Goal: Task Accomplishment & Management: Use online tool/utility

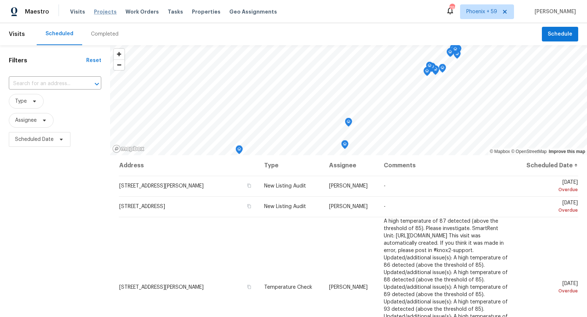
click at [101, 14] on span "Projects" at bounding box center [105, 11] width 23 height 7
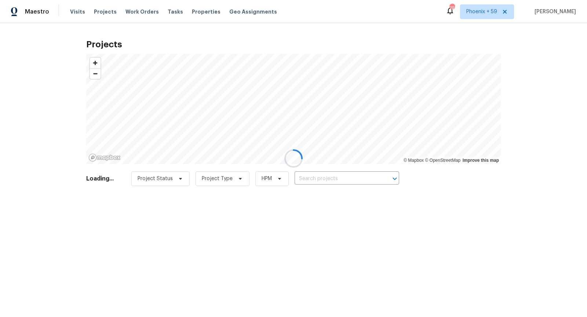
click at [320, 180] on div at bounding box center [293, 158] width 587 height 317
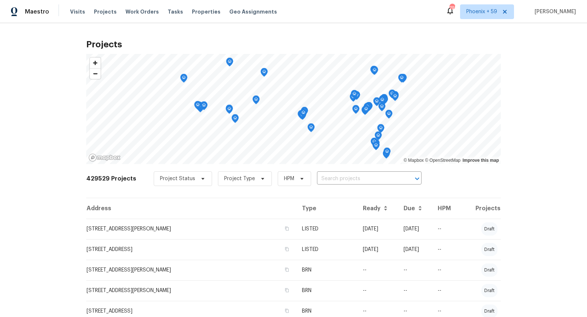
click at [320, 180] on input "text" at bounding box center [359, 178] width 84 height 11
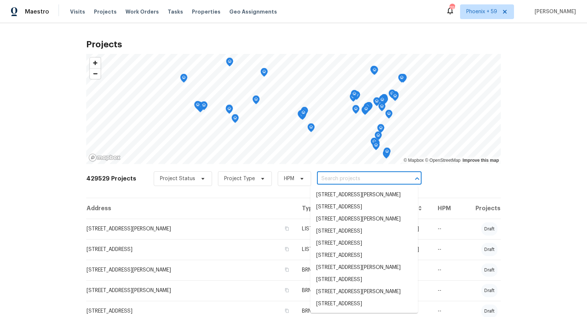
paste input "fireofficial@highbridge.org"
type input "fireofficial@highbridge.org"
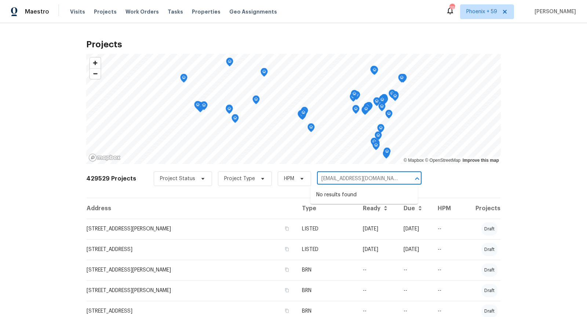
drag, startPoint x: 384, startPoint y: 177, endPoint x: 293, endPoint y: 177, distance: 90.6
click at [293, 177] on div "Project Status Project Type HPM fireofficial@highbridge.org ​" at bounding box center [288, 178] width 268 height 15
type input "6 sunset"
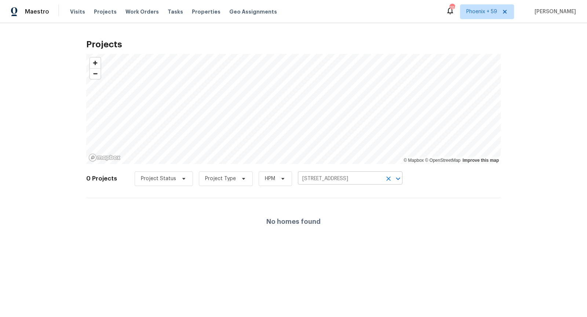
click at [373, 179] on input "116 Sunset Blvd, Gallatin, TN 37066" at bounding box center [340, 178] width 84 height 11
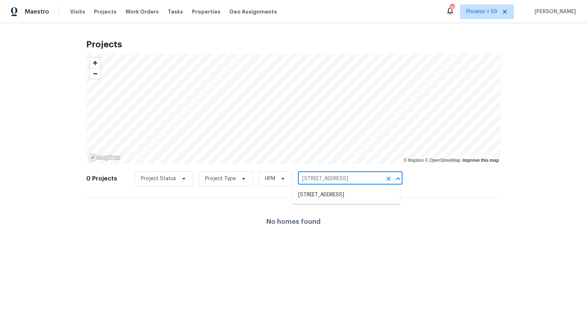
paste input "fireofficial@highbridge.org"
type input "fireofficial@highbridge.org"
click at [386, 179] on icon "Clear" at bounding box center [388, 178] width 4 height 4
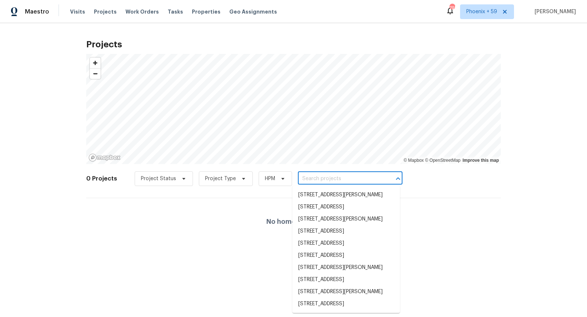
click at [369, 177] on input "text" at bounding box center [340, 178] width 84 height 11
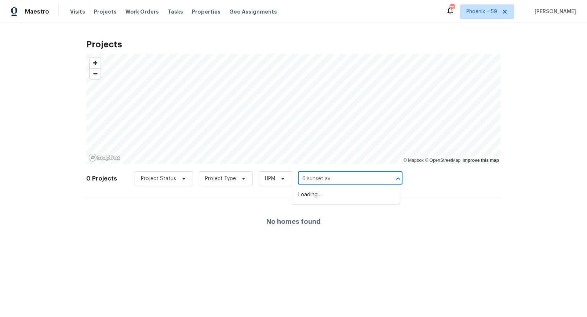
type input "6 sunset ave"
click at [338, 197] on li "1636 Sunset Ave, Orange City, FL 32763" at bounding box center [345, 195] width 107 height 12
click at [386, 180] on icon "Clear" at bounding box center [388, 178] width 7 height 7
click at [359, 178] on input "text" at bounding box center [340, 178] width 84 height 11
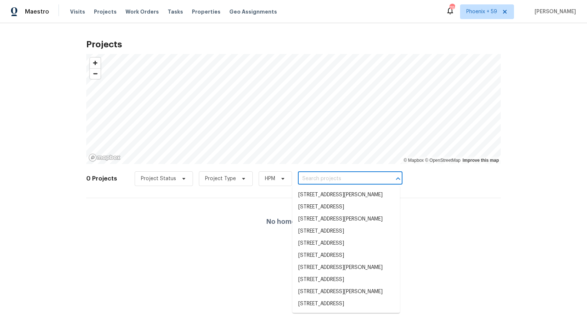
paste input "[STREET_ADDRESS]"
type input "[STREET_ADDRESS]"
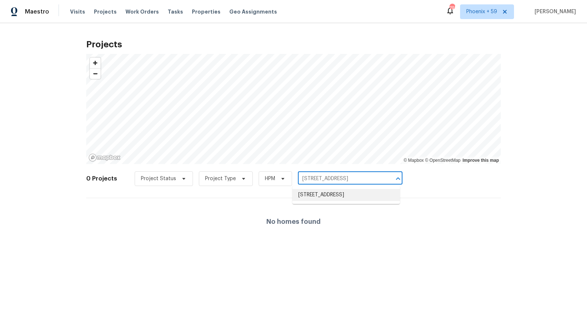
click at [322, 192] on li "[STREET_ADDRESS]" at bounding box center [345, 195] width 107 height 12
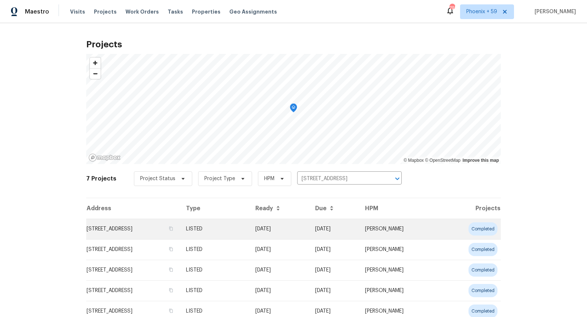
click at [163, 227] on td "[STREET_ADDRESS]" at bounding box center [133, 228] width 94 height 21
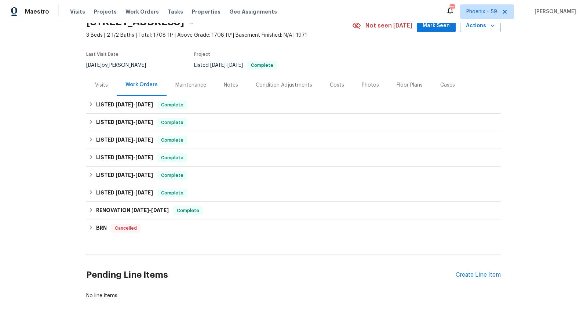
scroll to position [68, 0]
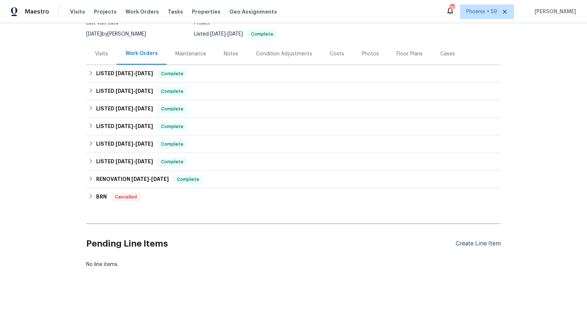
click at [462, 240] on div "Create Line Item" at bounding box center [477, 243] width 45 height 7
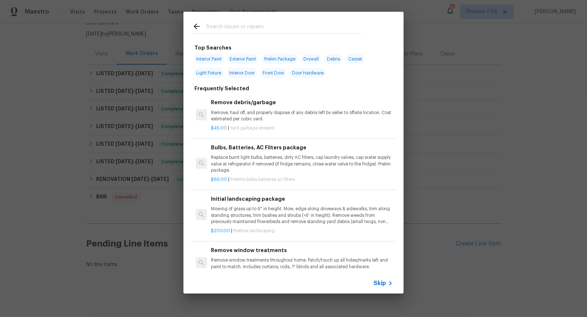
click at [389, 282] on icon at bounding box center [390, 283] width 9 height 9
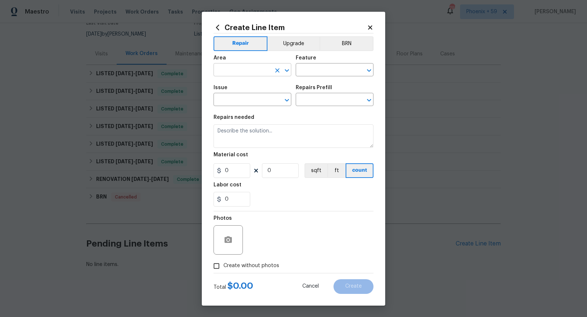
click at [271, 71] on div "​" at bounding box center [252, 70] width 78 height 11
click at [229, 99] on li "Interior Overall" at bounding box center [252, 99] width 78 height 12
type input "Interior Overall"
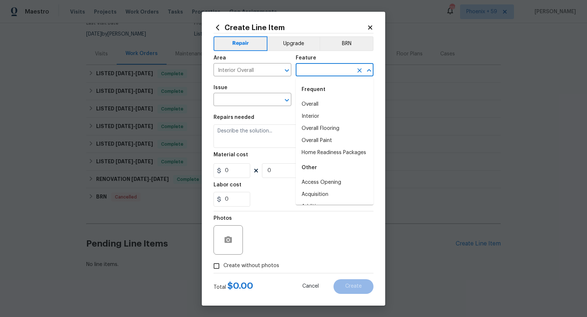
click at [328, 74] on input "text" at bounding box center [323, 70] width 57 height 11
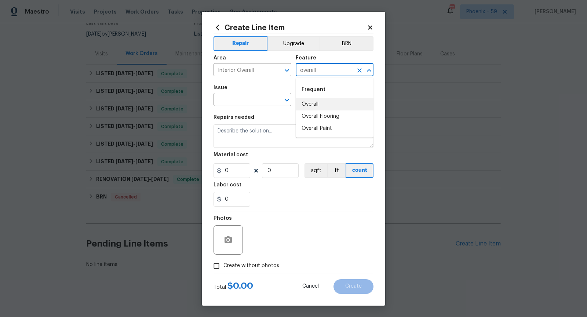
click at [309, 107] on li "Overall" at bounding box center [334, 104] width 78 height 12
type input "Overall"
click at [254, 102] on input "text" at bounding box center [241, 100] width 57 height 11
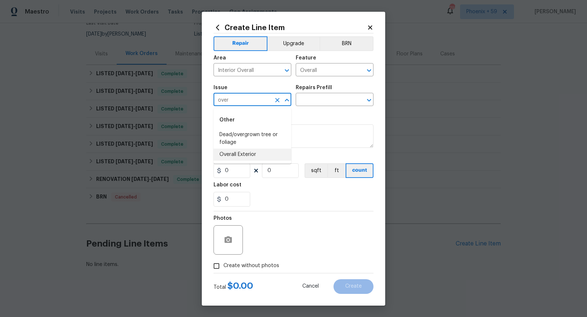
click at [250, 158] on li "Overall Exterior" at bounding box center [252, 154] width 78 height 12
type input "Overall Exterior"
click at [325, 98] on input "text" at bounding box center [323, 100] width 57 height 11
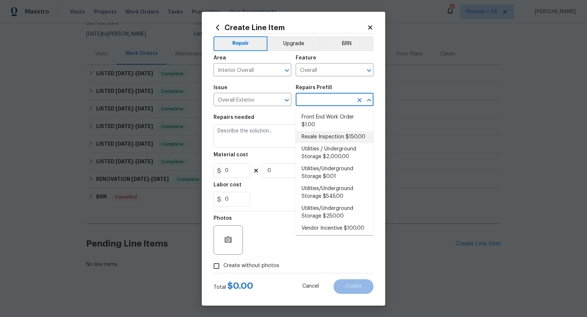
click at [305, 139] on li "Resale Inspection $150.00" at bounding box center [334, 137] width 78 height 12
type input "Resale Inspection $150.00"
type textarea "POS Inspection Attendance and Documentation: Attend scheduled Point of Sale (PO…"
type input "1"
type input "150"
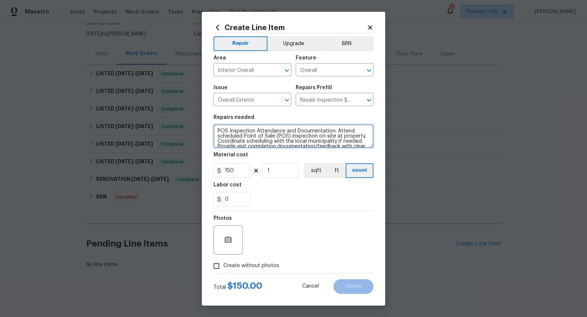
drag, startPoint x: 334, startPoint y: 131, endPoint x: 212, endPoint y: 133, distance: 122.8
click at [212, 133] on div "Create Line Item Repair Upgrade BRN Area Interior Overall ​ Feature Overall ​ I…" at bounding box center [293, 159] width 183 height 294
click at [262, 138] on textarea "POS Inspection Attendance and Documentation: Attend scheduled Point of Sale (PO…" at bounding box center [293, 135] width 160 height 23
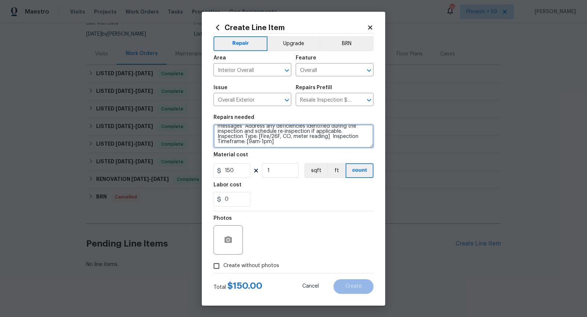
drag, startPoint x: 217, startPoint y: 137, endPoint x: 356, endPoint y: 133, distance: 138.6
click at [356, 133] on textarea "POS Inspection Attendance and Documentation: Attend scheduled Point of Sale (PO…" at bounding box center [293, 135] width 160 height 23
drag, startPoint x: 326, startPoint y: 136, endPoint x: 290, endPoint y: 135, distance: 35.9
click at [290, 135] on textarea "POS Inspection Attendance and Documentation: Attend scheduled Point of Sale (PO…" at bounding box center [293, 135] width 160 height 23
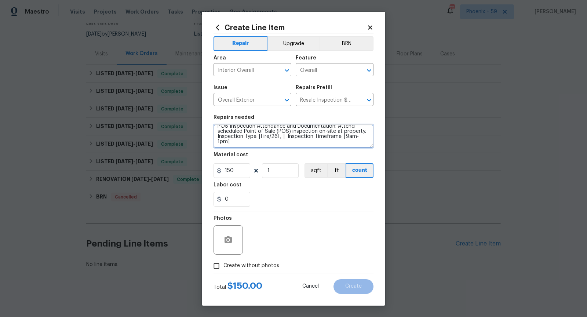
scroll to position [0, 0]
drag, startPoint x: 363, startPoint y: 142, endPoint x: 341, endPoint y: 142, distance: 22.4
click at [341, 142] on textarea "POS Inspection Attendance and Documentation: Attend scheduled Point of Sale (PO…" at bounding box center [293, 135] width 160 height 23
drag, startPoint x: 336, startPoint y: 137, endPoint x: 323, endPoint y: 137, distance: 13.2
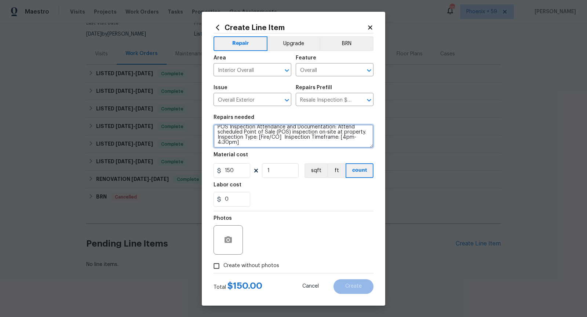
click at [323, 137] on textarea "POS Inspection Attendance and Documentation: Attend scheduled Point of Sale (PO…" at bounding box center [293, 135] width 160 height 23
click at [326, 142] on textarea "POS Inspection Attendance and Documentation: Attend scheduled Point of Sale (PO…" at bounding box center [293, 135] width 160 height 23
drag, startPoint x: 254, startPoint y: 137, endPoint x: 210, endPoint y: 136, distance: 44.0
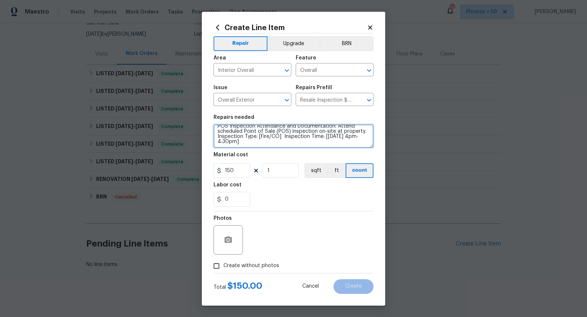
click at [210, 136] on div "Create Line Item Repair Upgrade BRN Area Interior Overall ​ Feature Overall ​ I…" at bounding box center [293, 159] width 183 height 294
click at [326, 140] on textarea "POS Inspection Attendance and Documentation: Attend scheduled Point of Sale (PO…" at bounding box center [293, 135] width 160 height 23
drag, startPoint x: 326, startPoint y: 141, endPoint x: 290, endPoint y: 137, distance: 36.2
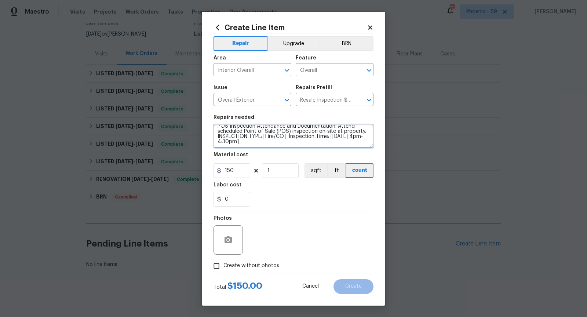
click at [290, 137] on textarea "POS Inspection Attendance and Documentation: Attend scheduled Point of Sale (PO…" at bounding box center [293, 135] width 160 height 23
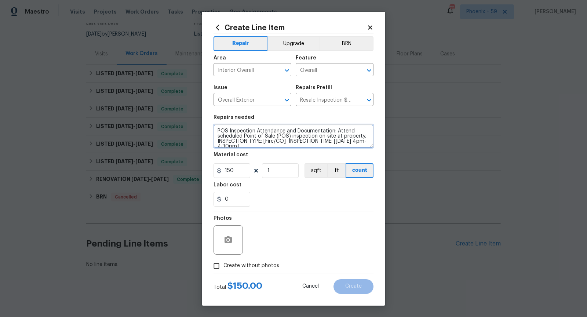
click at [361, 136] on textarea "POS Inspection Attendance and Documentation: Attend scheduled Point of Sale (PO…" at bounding box center [293, 135] width 160 height 23
click at [301, 146] on textarea "POS Inspection Attendance and Documentation: Attend scheduled Point of Sale (PO…" at bounding box center [293, 135] width 160 height 23
type textarea "POS Inspection Attendance and Documentation: Attend scheduled Point of Sale (PO…"
click at [342, 138] on textarea "POS Inspection Attendance and Documentation: Attend scheduled Point of Sale (PO…" at bounding box center [293, 135] width 160 height 23
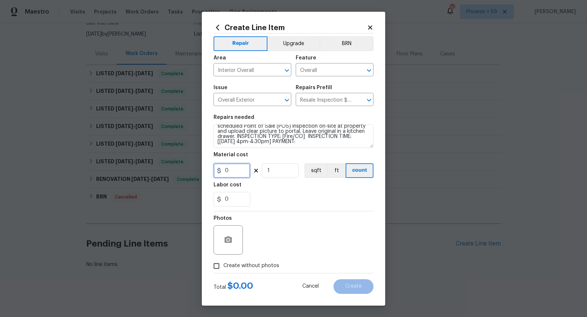
click at [236, 168] on input "0" at bounding box center [231, 170] width 37 height 15
type input "150"
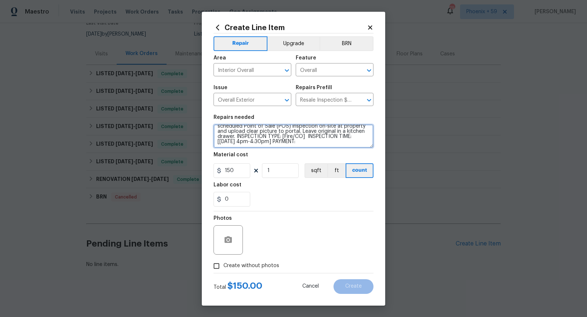
click at [329, 144] on textarea "POS Inspection Attendance and Documentation: Attend scheduled Point of Sale (PO…" at bounding box center [293, 135] width 160 height 23
click at [216, 146] on textarea "POS Inspection Attendance and Documentation: Attend scheduled Point of Sale (PO…" at bounding box center [293, 135] width 160 height 23
type textarea "POS Inspection Attendance and Documentation: Attend scheduled Point of Sale (PO…"
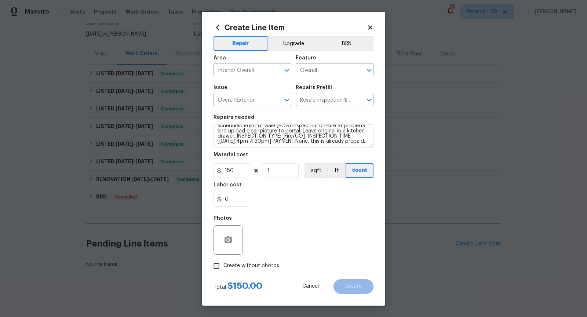
click at [259, 191] on div "Labor cost" at bounding box center [293, 187] width 160 height 10
click at [220, 268] on input "Create without photos" at bounding box center [216, 266] width 14 height 14
checkbox input "true"
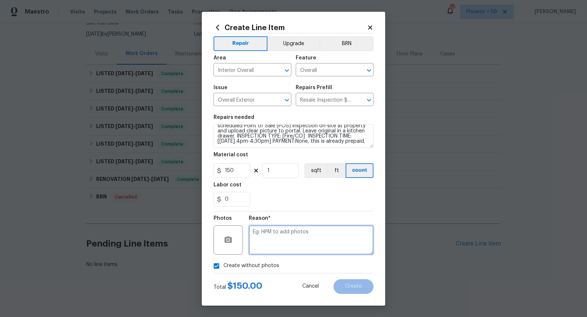
click at [287, 246] on textarea at bounding box center [311, 239] width 125 height 29
type textarea "n/a"
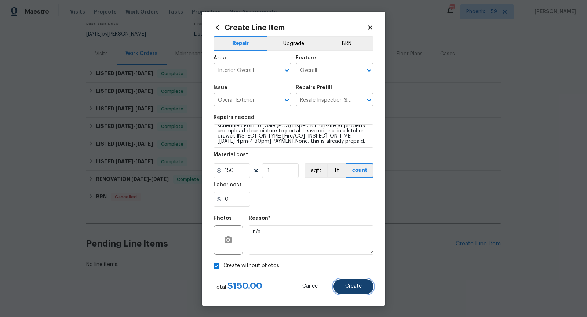
click at [353, 287] on span "Create" at bounding box center [353, 285] width 16 height 5
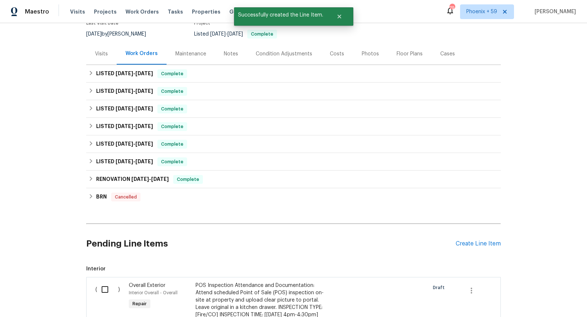
scroll to position [69, 0]
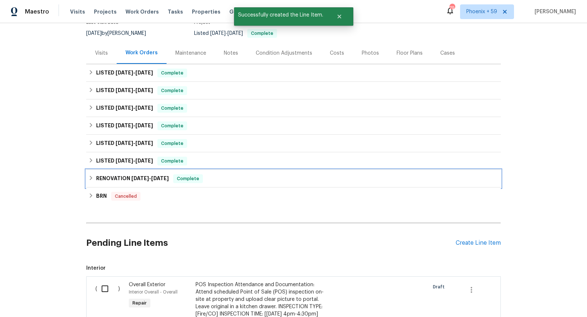
click at [243, 179] on div "RENOVATION 12/2/24 - 1/13/25 Complete" at bounding box center [293, 178] width 410 height 9
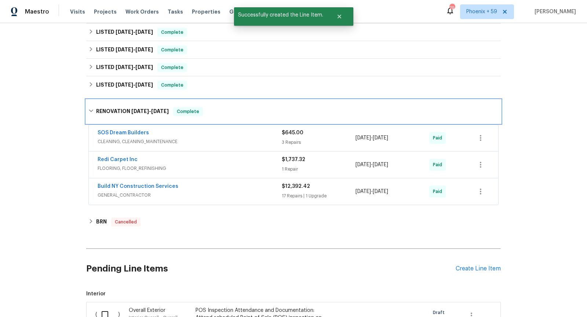
scroll to position [146, 0]
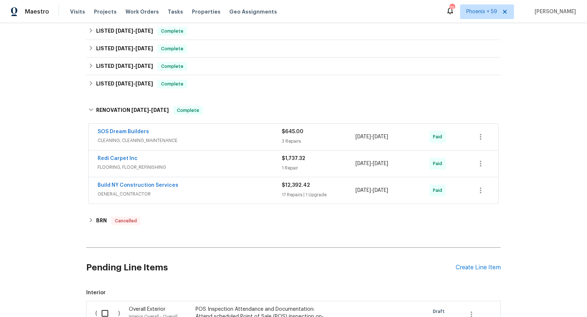
click at [244, 190] on span "GENERAL_CONTRACTOR" at bounding box center [190, 193] width 184 height 7
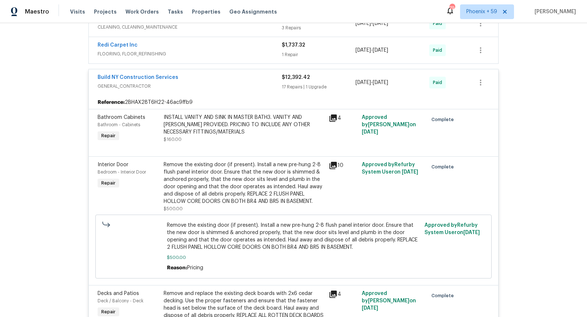
scroll to position [261, 0]
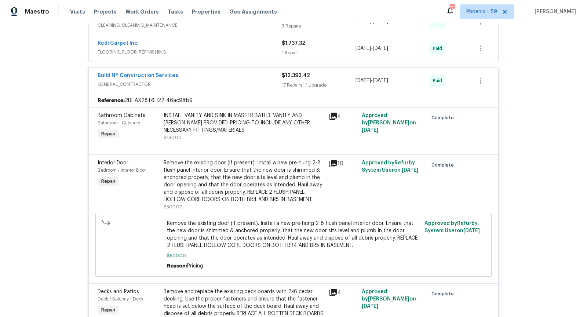
click at [250, 81] on span "GENERAL_CONTRACTOR" at bounding box center [190, 84] width 184 height 7
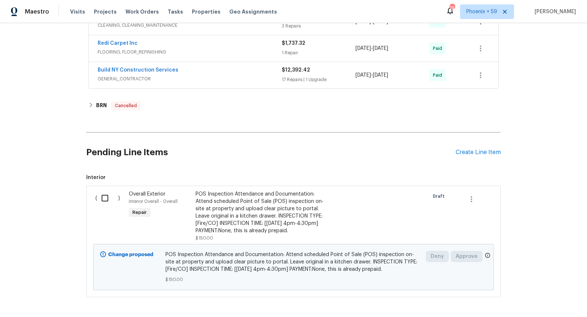
scroll to position [287, 0]
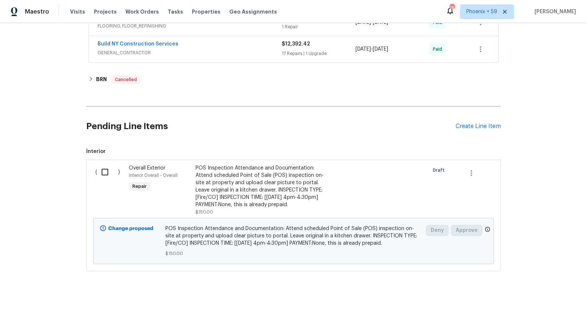
click at [106, 175] on input "checkbox" at bounding box center [107, 171] width 21 height 15
click at [102, 173] on input "checkbox" at bounding box center [107, 171] width 21 height 15
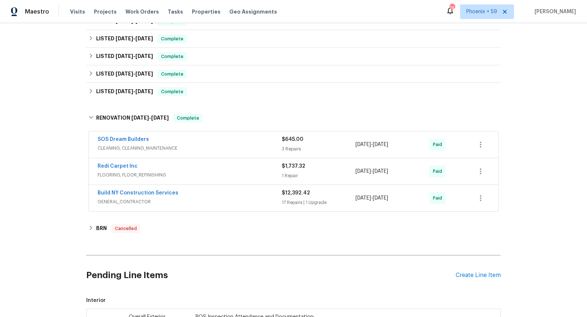
scroll to position [135, 0]
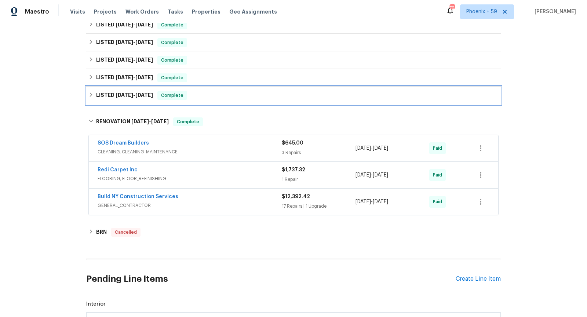
click at [268, 97] on div "LISTED 3/11/25 - 3/13/25 Complete" at bounding box center [293, 95] width 410 height 9
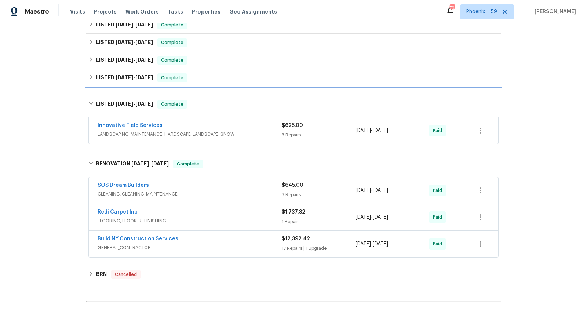
click at [260, 81] on div "LISTED 5/22/25 - 5/22/25 Complete" at bounding box center [293, 77] width 410 height 9
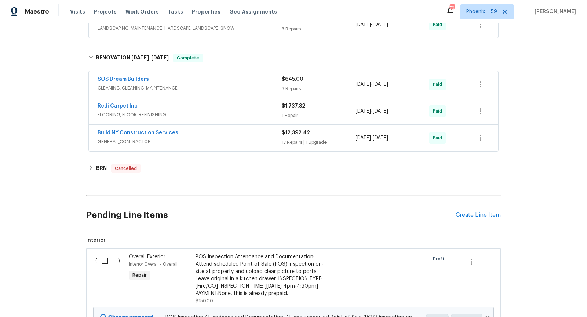
scroll to position [329, 0]
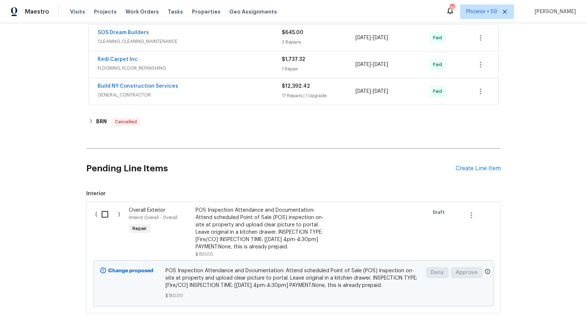
click at [484, 160] on div "Pending Line Items Create Line Item" at bounding box center [293, 168] width 414 height 34
click at [484, 165] on div "Create Line Item" at bounding box center [477, 168] width 45 height 7
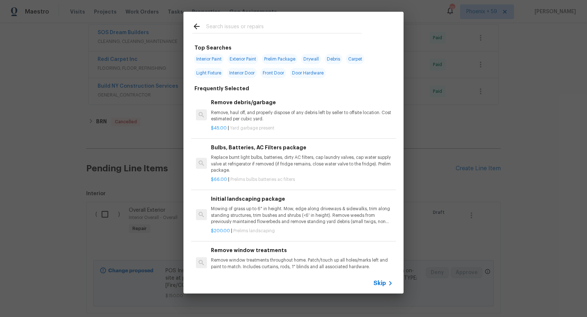
click at [379, 282] on span "Skip" at bounding box center [379, 282] width 12 height 7
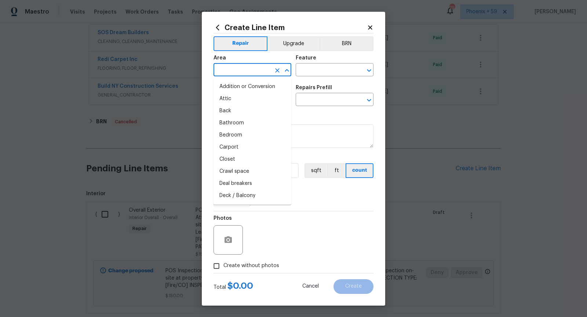
click at [234, 68] on input "text" at bounding box center [241, 70] width 57 height 11
click at [308, 291] on button "Cancel" at bounding box center [310, 286] width 40 height 15
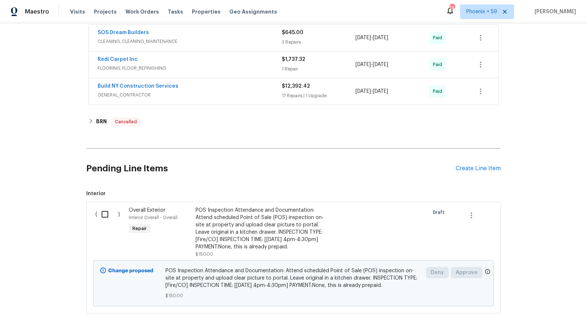
click at [108, 212] on input "checkbox" at bounding box center [107, 213] width 21 height 15
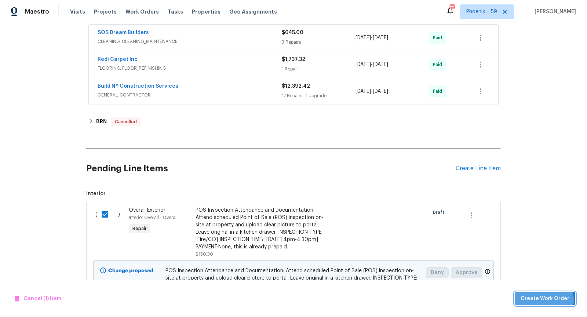
click at [536, 300] on span "Create Work Order" at bounding box center [544, 298] width 49 height 9
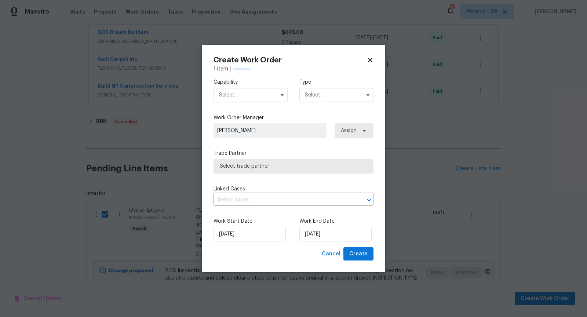
checkbox input "false"
click at [265, 98] on input "text" at bounding box center [250, 95] width 74 height 15
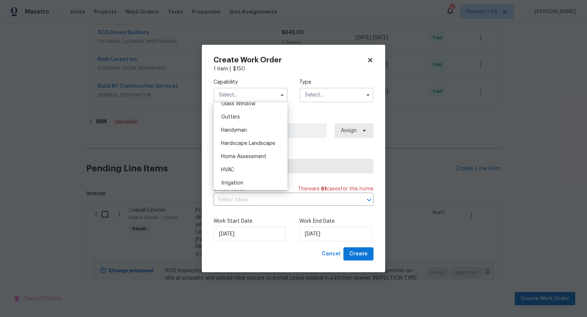
scroll to position [390, 0]
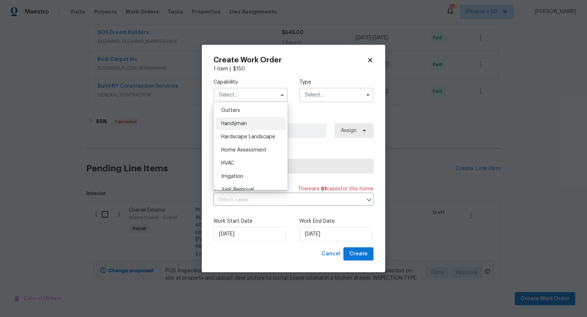
click at [261, 126] on div "Handyman" at bounding box center [250, 123] width 70 height 13
type input "Handyman"
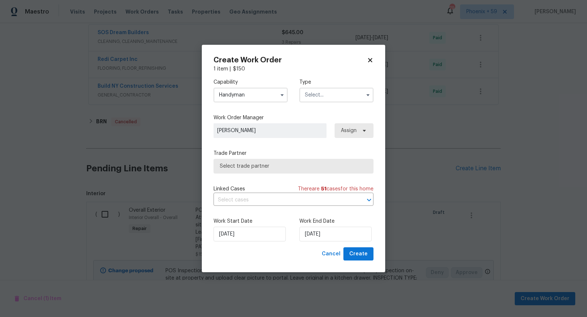
click at [349, 87] on div "Type" at bounding box center [336, 90] width 74 height 24
click at [349, 93] on input "text" at bounding box center [336, 95] width 74 height 15
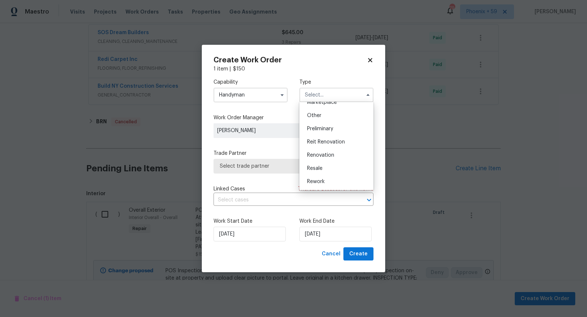
scroll to position [159, 0]
click at [346, 147] on div "Resale" at bounding box center [336, 149] width 70 height 13
type input "Resale"
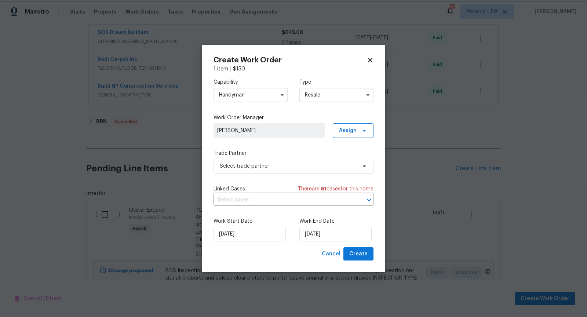
scroll to position [0, 0]
click at [357, 166] on span "Select trade partner" at bounding box center [293, 166] width 160 height 15
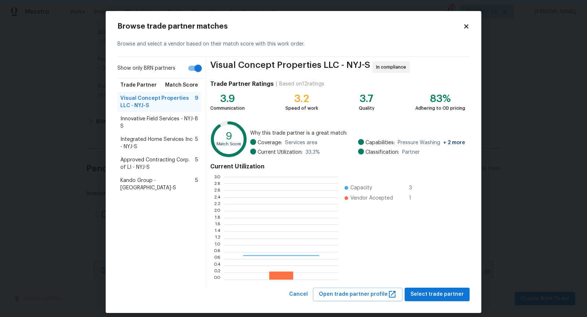
scroll to position [103, 114]
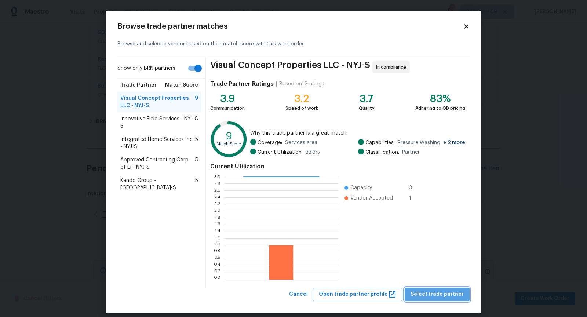
click at [456, 292] on span "Select trade partner" at bounding box center [436, 294] width 53 height 9
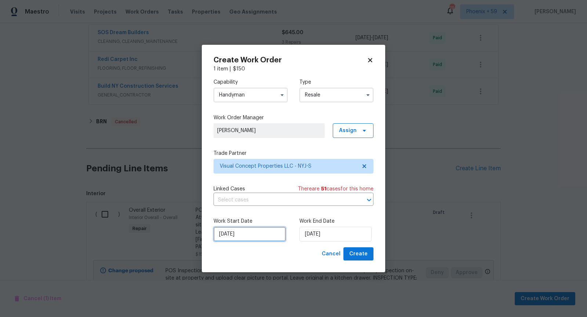
click at [275, 233] on input "[DATE]" at bounding box center [249, 234] width 72 height 15
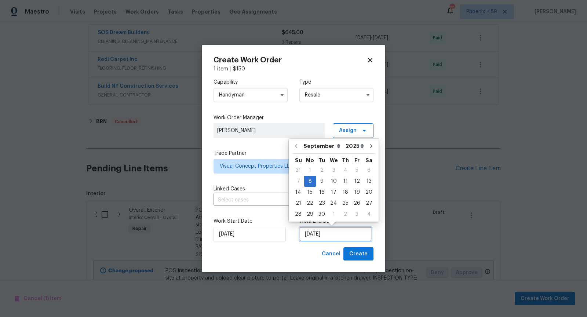
click at [322, 236] on input "[DATE]" at bounding box center [335, 234] width 72 height 15
click at [319, 195] on div "16" at bounding box center [322, 192] width 12 height 10
type input "[DATE]"
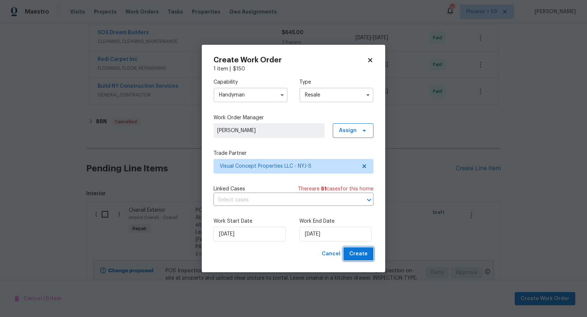
drag, startPoint x: 361, startPoint y: 256, endPoint x: 313, endPoint y: 150, distance: 115.7
click at [313, 150] on div "Create Work Order 1 item | $ 150 Capability Handyman Type Resale Work Order Man…" at bounding box center [293, 158] width 160 height 204
click at [337, 166] on span "Visual Concept Properties LLC - NYJ-S" at bounding box center [288, 165] width 137 height 7
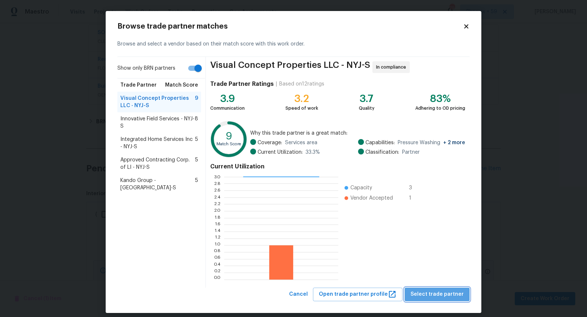
click at [449, 294] on span "Select trade partner" at bounding box center [436, 294] width 53 height 9
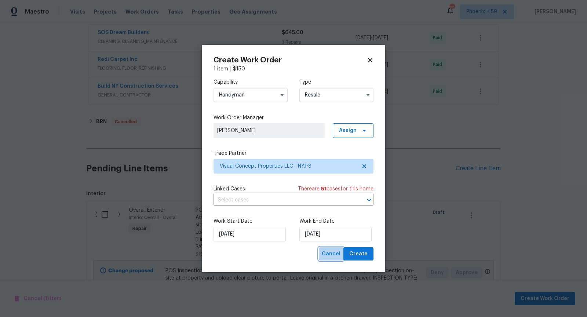
click at [337, 254] on span "Cancel" at bounding box center [331, 253] width 19 height 9
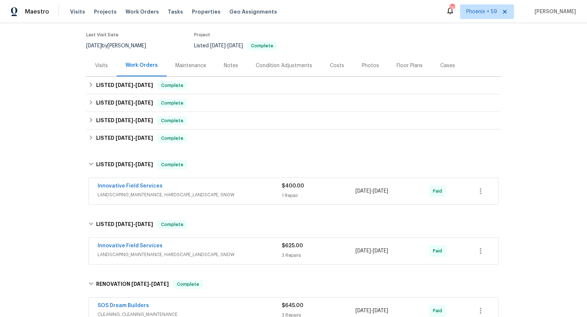
scroll to position [54, 0]
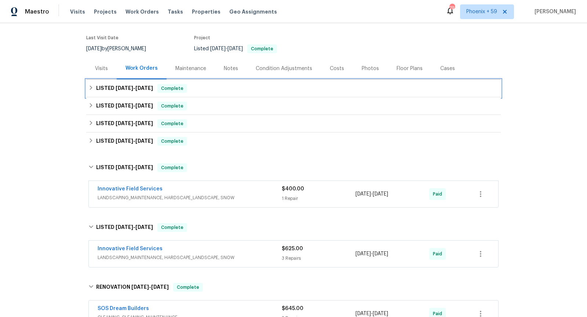
click at [245, 92] on div "LISTED 7/24/25 - 8/8/25 Complete" at bounding box center [293, 88] width 410 height 9
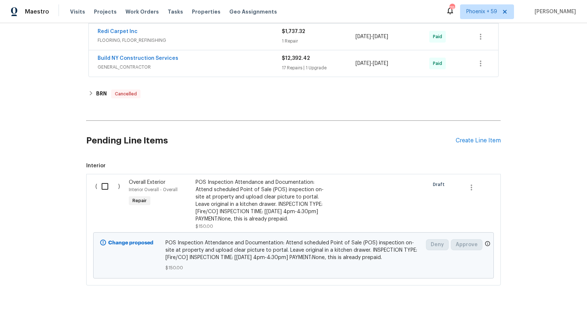
scroll to position [420, 0]
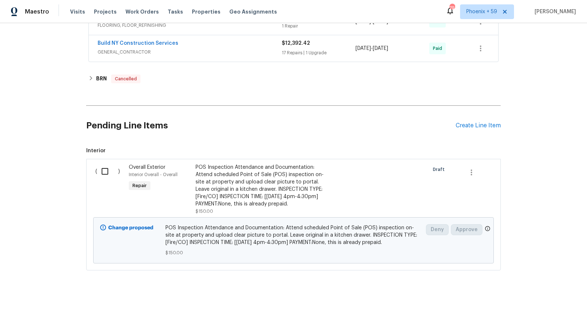
click at [109, 169] on input "checkbox" at bounding box center [107, 171] width 21 height 15
checkbox input "true"
click at [528, 297] on span "Create Work Order" at bounding box center [544, 298] width 49 height 9
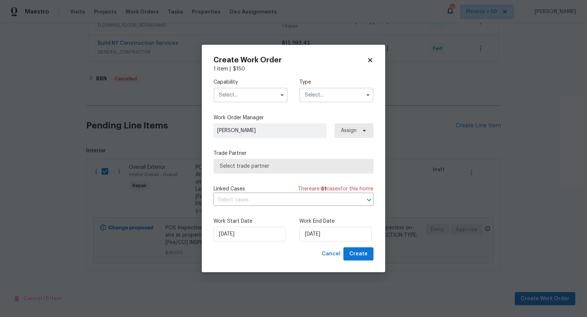
click at [273, 89] on input "text" at bounding box center [250, 95] width 74 height 15
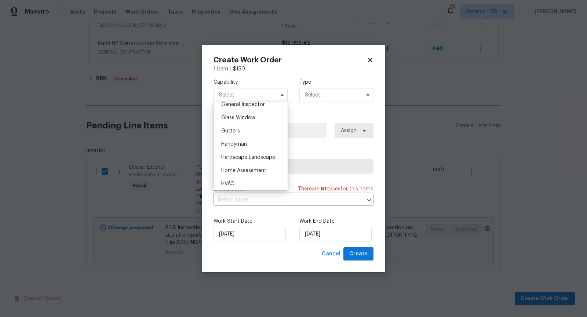
scroll to position [372, 0]
click at [252, 142] on div "Handyman" at bounding box center [250, 141] width 70 height 13
type input "Handyman"
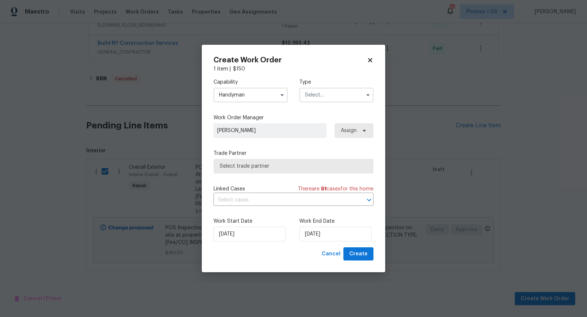
click at [323, 94] on input "text" at bounding box center [336, 95] width 74 height 15
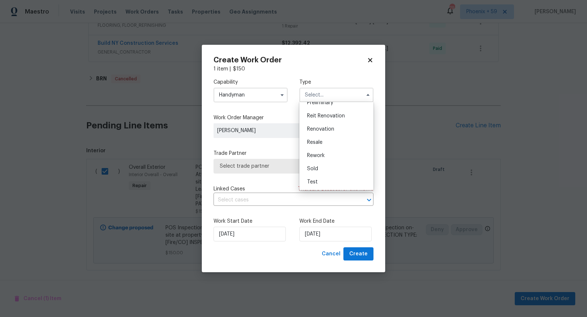
scroll to position [166, 0]
click at [337, 143] on div "Resale" at bounding box center [336, 142] width 70 height 13
type input "Resale"
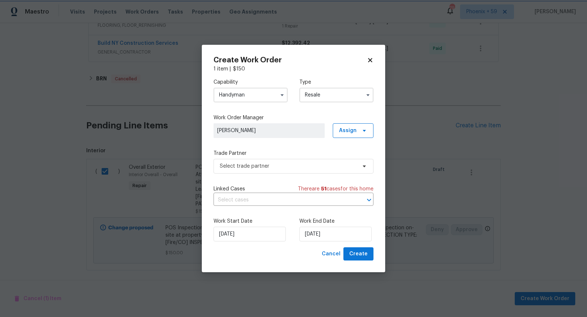
scroll to position [0, 0]
click at [317, 162] on span "Select trade partner" at bounding box center [293, 166] width 160 height 15
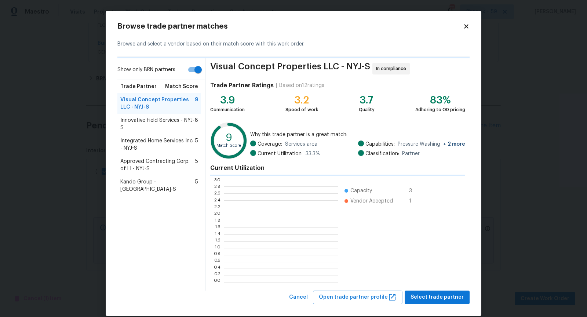
scroll to position [103, 114]
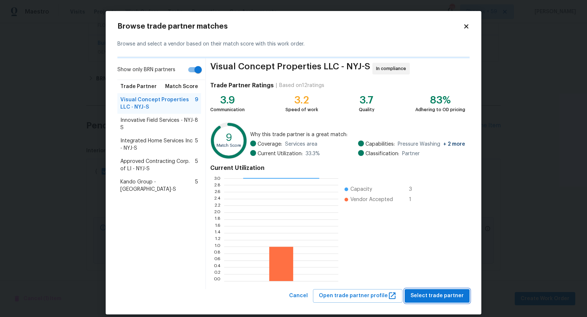
click at [455, 294] on span "Select trade partner" at bounding box center [436, 295] width 53 height 9
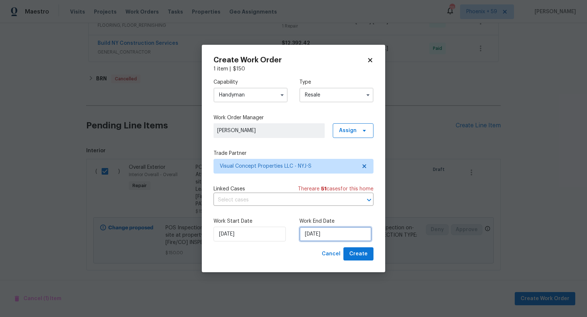
click at [320, 237] on input "[DATE]" at bounding box center [335, 234] width 72 height 15
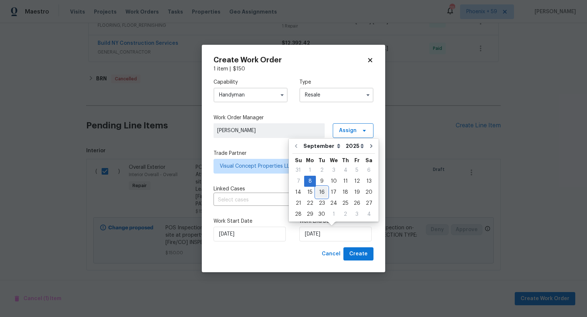
click at [322, 191] on div "16" at bounding box center [322, 192] width 12 height 10
type input "[DATE]"
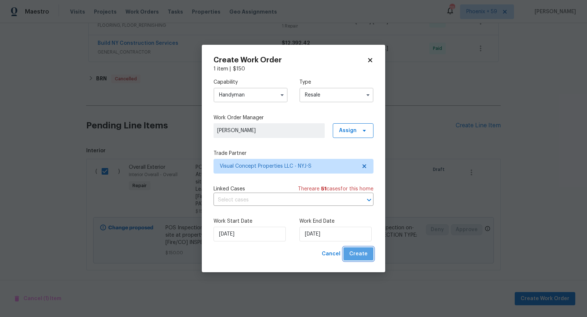
click at [363, 252] on span "Create" at bounding box center [358, 253] width 18 height 9
checkbox input "false"
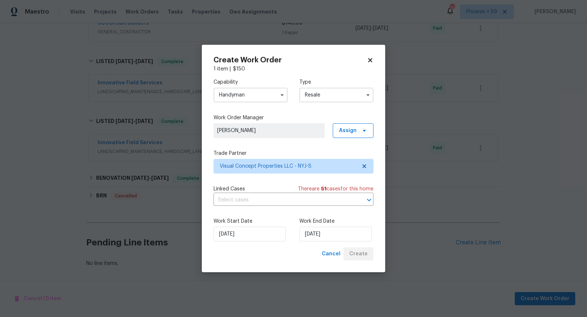
scroll to position [291, 0]
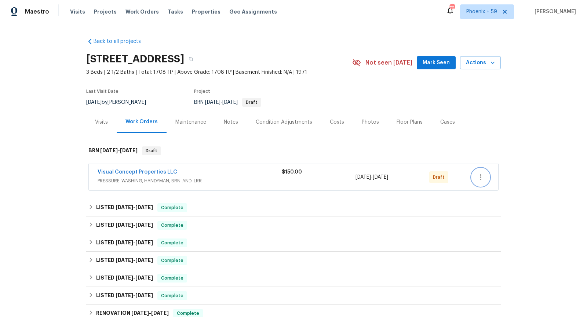
click at [481, 180] on icon "button" at bounding box center [480, 177] width 9 height 9
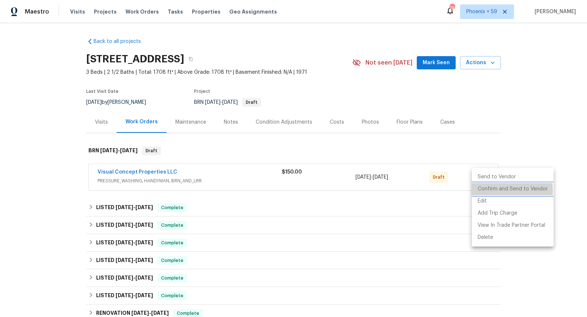
click at [485, 191] on li "Confirm and Send to Vendor" at bounding box center [512, 189] width 82 height 12
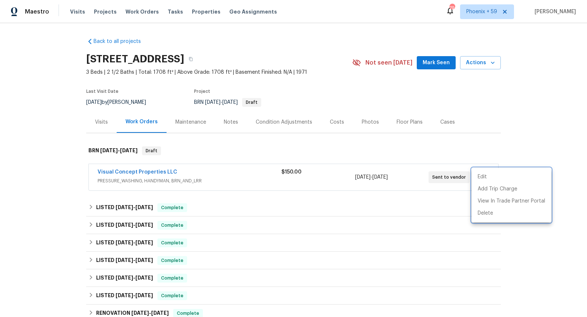
click at [154, 170] on div at bounding box center [293, 158] width 587 height 317
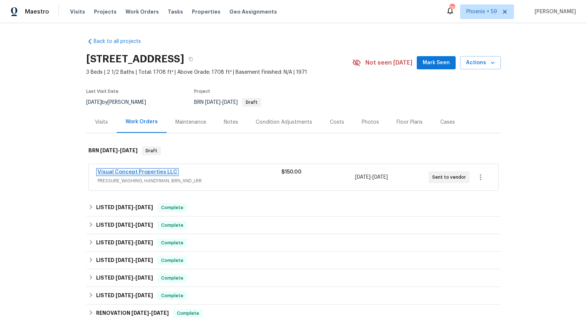
click at [152, 172] on link "Visual Concept Properties LLC" at bounding box center [138, 171] width 80 height 5
